Goal: Task Accomplishment & Management: Complete application form

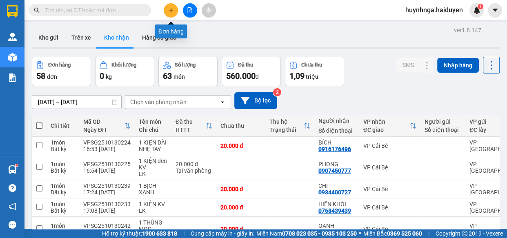
click at [175, 9] on button at bounding box center [171, 10] width 14 height 14
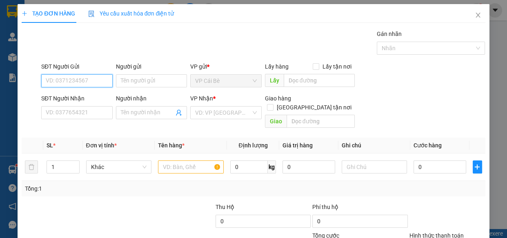
click at [78, 82] on input "SĐT Người Gửi" at bounding box center [77, 80] width 72 height 13
click at [87, 114] on input "SĐT Người Nhận" at bounding box center [77, 112] width 72 height 13
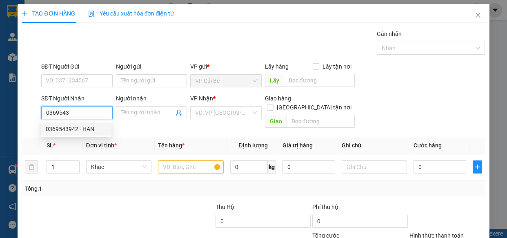
click at [84, 131] on div "0369543942 - HÂN" at bounding box center [76, 129] width 61 height 9
type input "0369543942"
type input "HÂN"
type input "20.000"
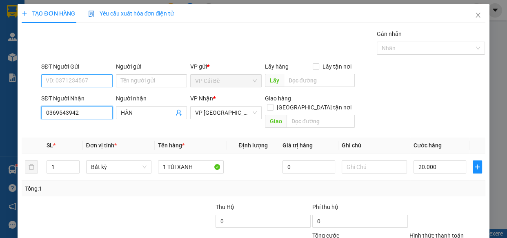
type input "0369543942"
click at [80, 81] on input "SĐT Người Gửi" at bounding box center [77, 80] width 72 height 13
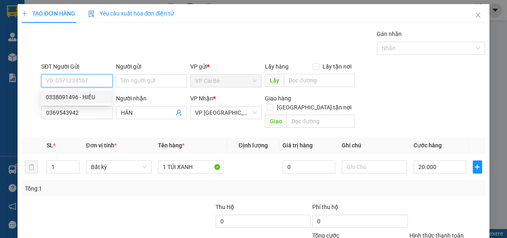
click at [86, 100] on div "0338091496 - HIẾU" at bounding box center [76, 97] width 61 height 9
type input "0338091496"
type input "HIẾU"
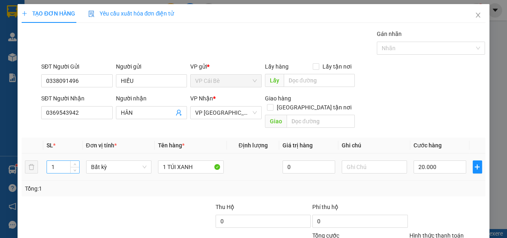
click at [60, 161] on input "1" at bounding box center [63, 167] width 32 height 12
type input "1"
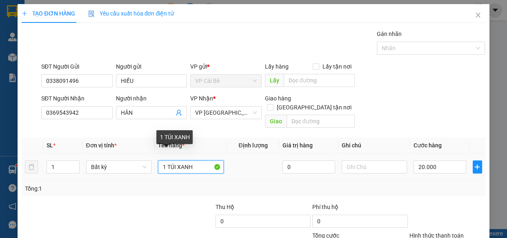
click at [190, 161] on input "1 TÚI XANH" at bounding box center [191, 167] width 66 height 13
type input "0"
type input "1 bao trắng"
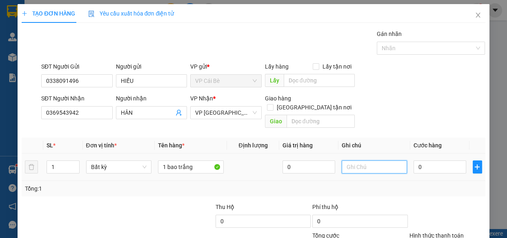
click at [345, 161] on input "text" at bounding box center [375, 167] width 66 height 13
type input "tân phong"
click at [429, 161] on input "0" at bounding box center [440, 167] width 53 height 13
type input "0"
type input "2"
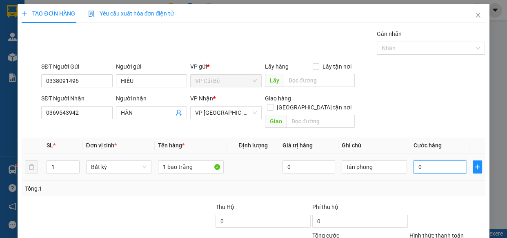
type input "2"
type input "02"
type input "20"
type input "020"
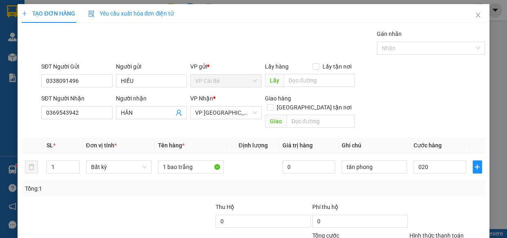
type input "20.000"
click at [437, 184] on div "Tổng: 1" at bounding box center [253, 188] width 457 height 9
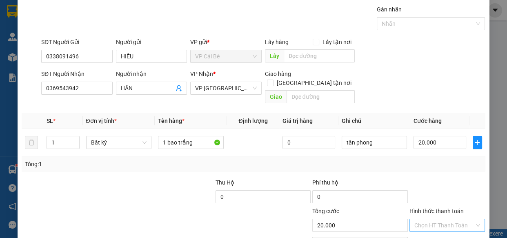
scroll to position [64, 0]
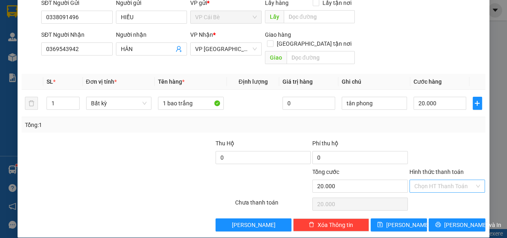
click at [451, 180] on input "Hình thức thanh toán" at bounding box center [445, 186] width 60 height 12
click at [458, 194] on div "Tại văn phòng" at bounding box center [442, 192] width 65 height 9
type input "0"
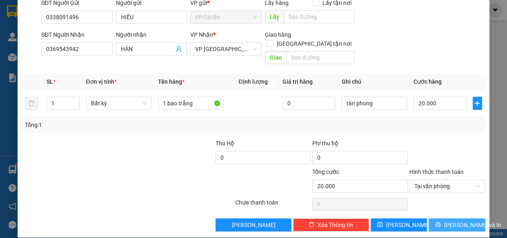
click at [463, 221] on span "[PERSON_NAME] và In" at bounding box center [473, 225] width 57 height 9
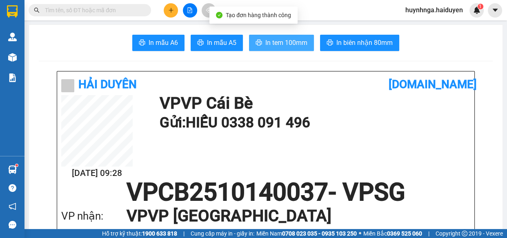
click at [271, 42] on span "In tem 100mm" at bounding box center [287, 43] width 42 height 10
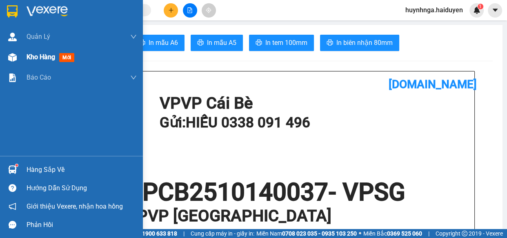
click at [45, 49] on div "Kho hàng mới" at bounding box center [82, 57] width 110 height 20
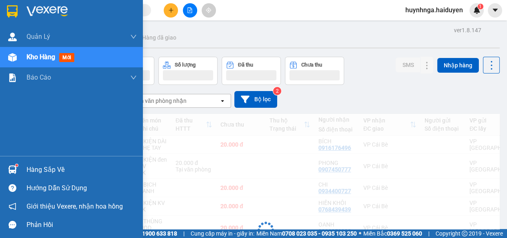
click at [43, 53] on span "Kho hàng" at bounding box center [41, 57] width 29 height 8
